Goal: Information Seeking & Learning: Understand process/instructions

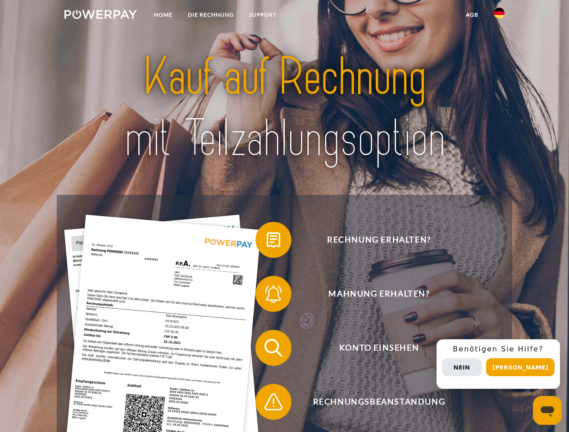
click at [100, 16] on img at bounding box center [100, 14] width 73 height 9
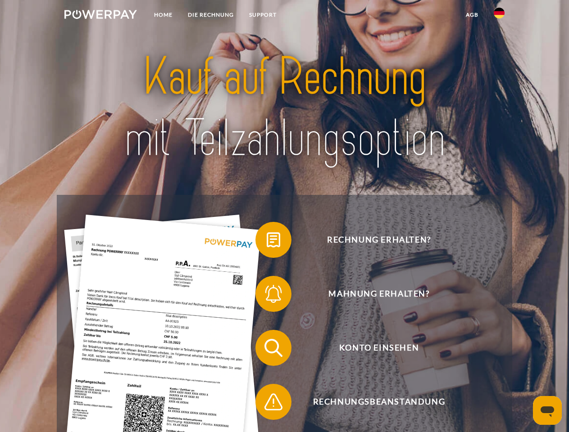
click at [499, 16] on img at bounding box center [499, 13] width 11 height 11
click at [472, 15] on link "agb" at bounding box center [472, 15] width 28 height 16
click at [267, 242] on span at bounding box center [259, 240] width 45 height 45
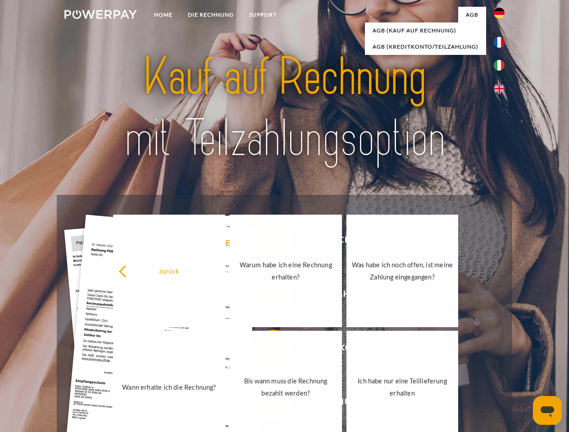
click at [267, 296] on div "zurück Warum habe ich eine Rechnung erhalten? Was habe ich noch offen, ist mein…" at bounding box center [286, 329] width 364 height 232
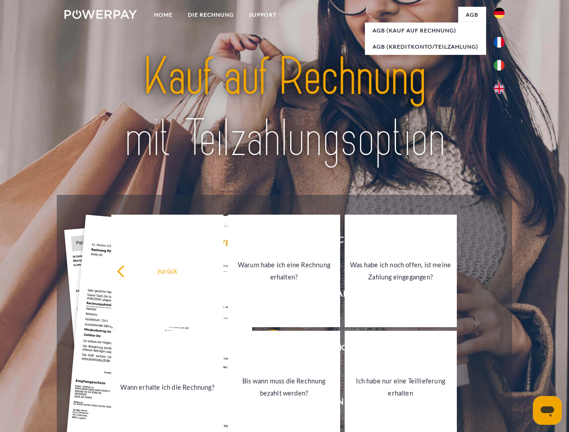
click at [267, 350] on link "Bis wann muss die Rechnung bezahlt werden?" at bounding box center [284, 387] width 112 height 113
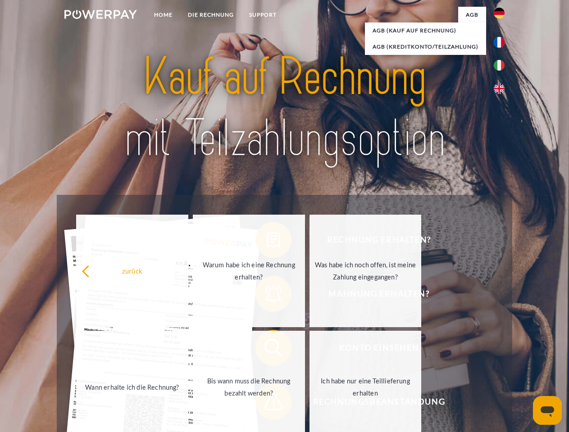
click at [267, 404] on span at bounding box center [259, 402] width 45 height 45
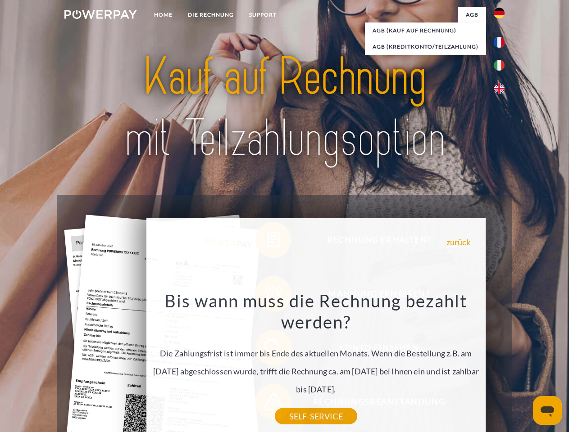
click at [501, 364] on div "Rechnung erhalten? Mahnung erhalten? Konto einsehen" at bounding box center [284, 375] width 455 height 360
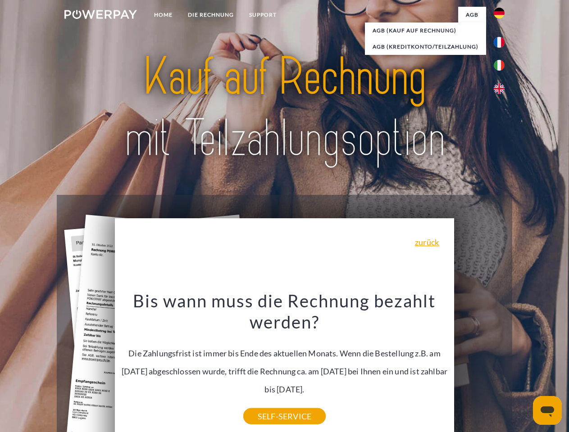
click at [479, 366] on span "Konto einsehen" at bounding box center [378, 348] width 221 height 36
click at [523, 368] on header "Home DIE RECHNUNG SUPPORT" at bounding box center [284, 311] width 569 height 622
